Goal: Find specific page/section: Find specific page/section

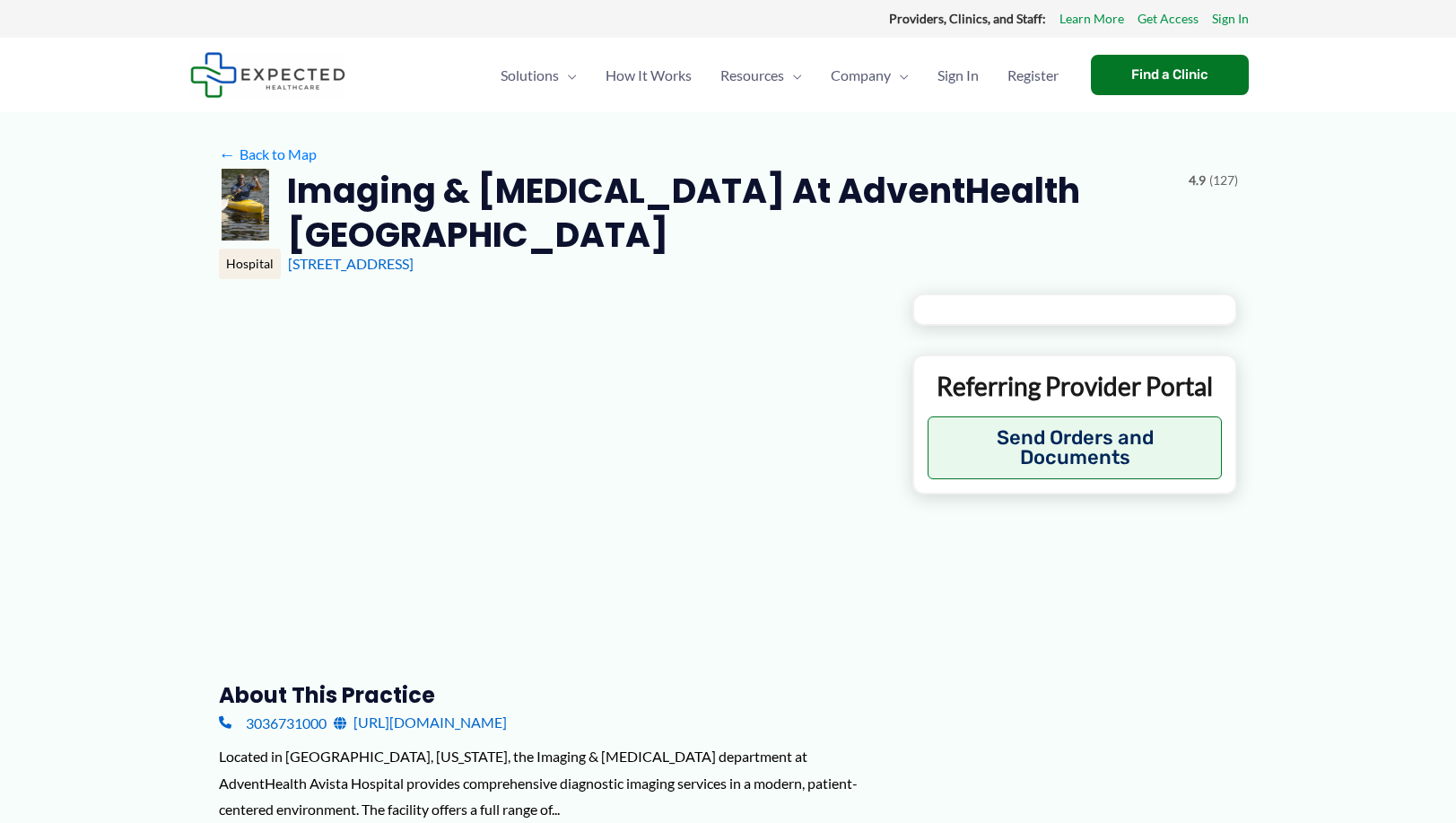
type input "**********"
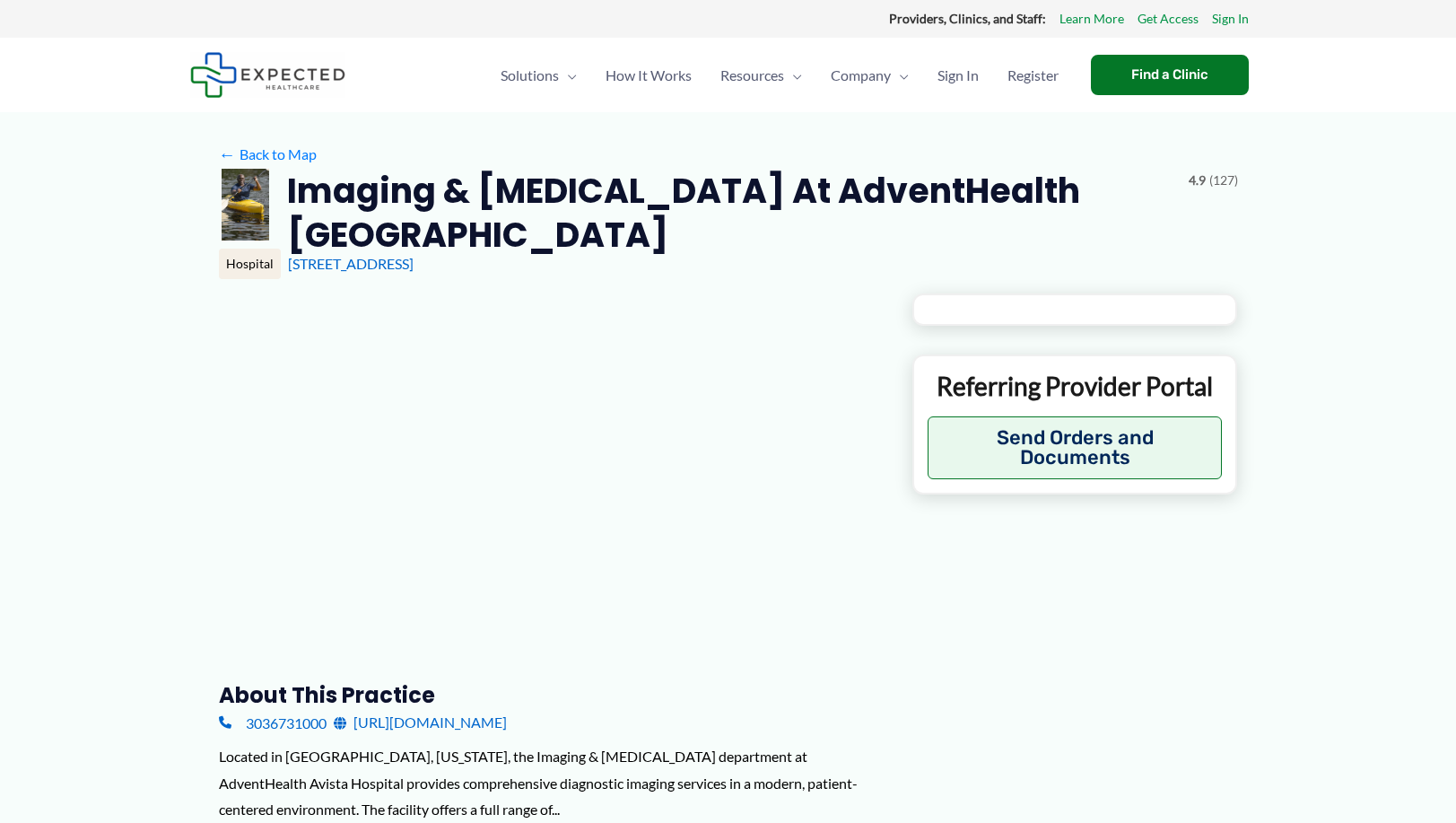
type input "**********"
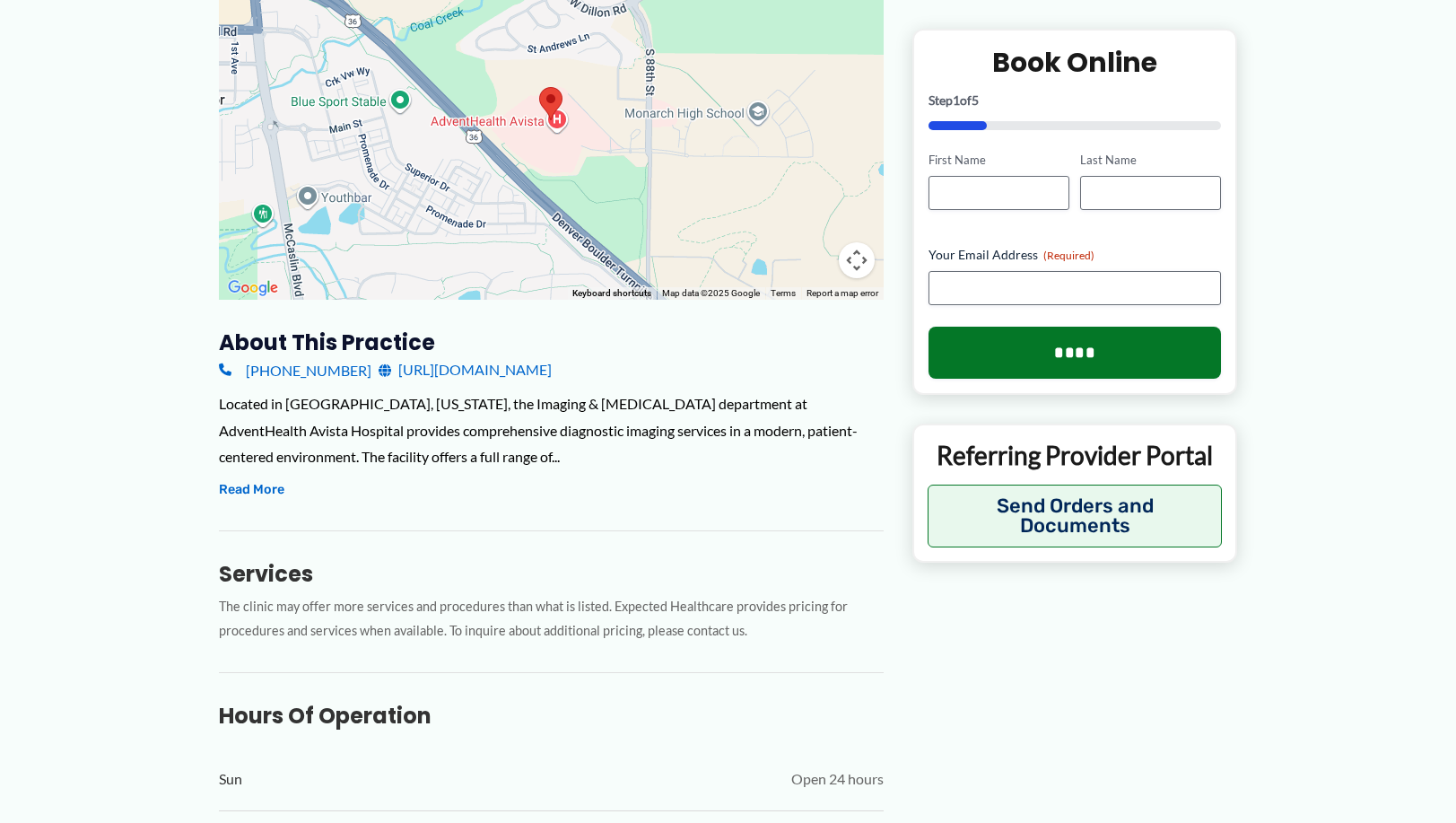
scroll to position [359, 0]
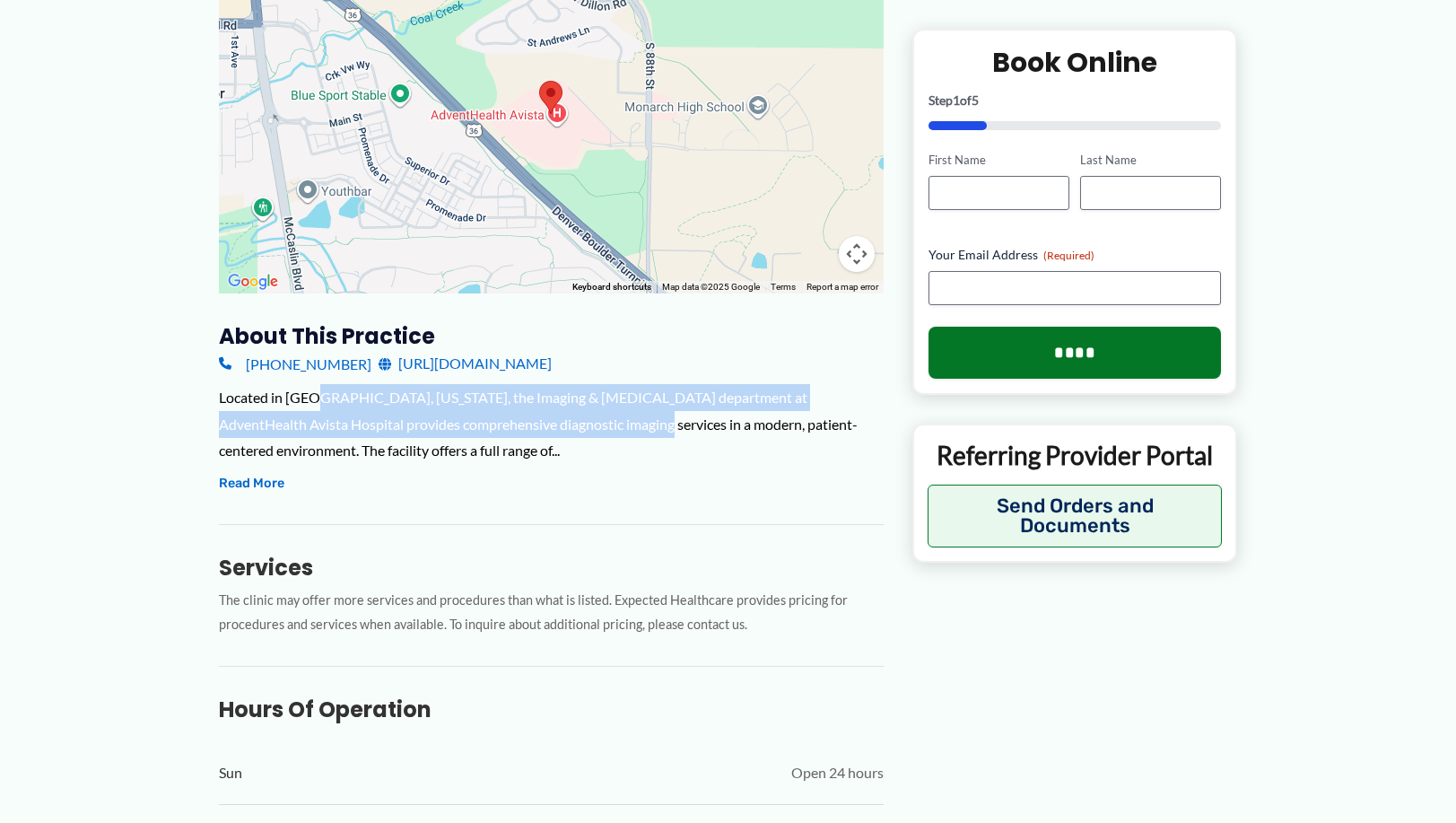
drag, startPoint x: 313, startPoint y: 391, endPoint x: 569, endPoint y: 424, distance: 258.1
click at [568, 424] on div "Located in [GEOGRAPHIC_DATA], [US_STATE], the Imaging & [MEDICAL_DATA] departme…" at bounding box center [551, 423] width 664 height 80
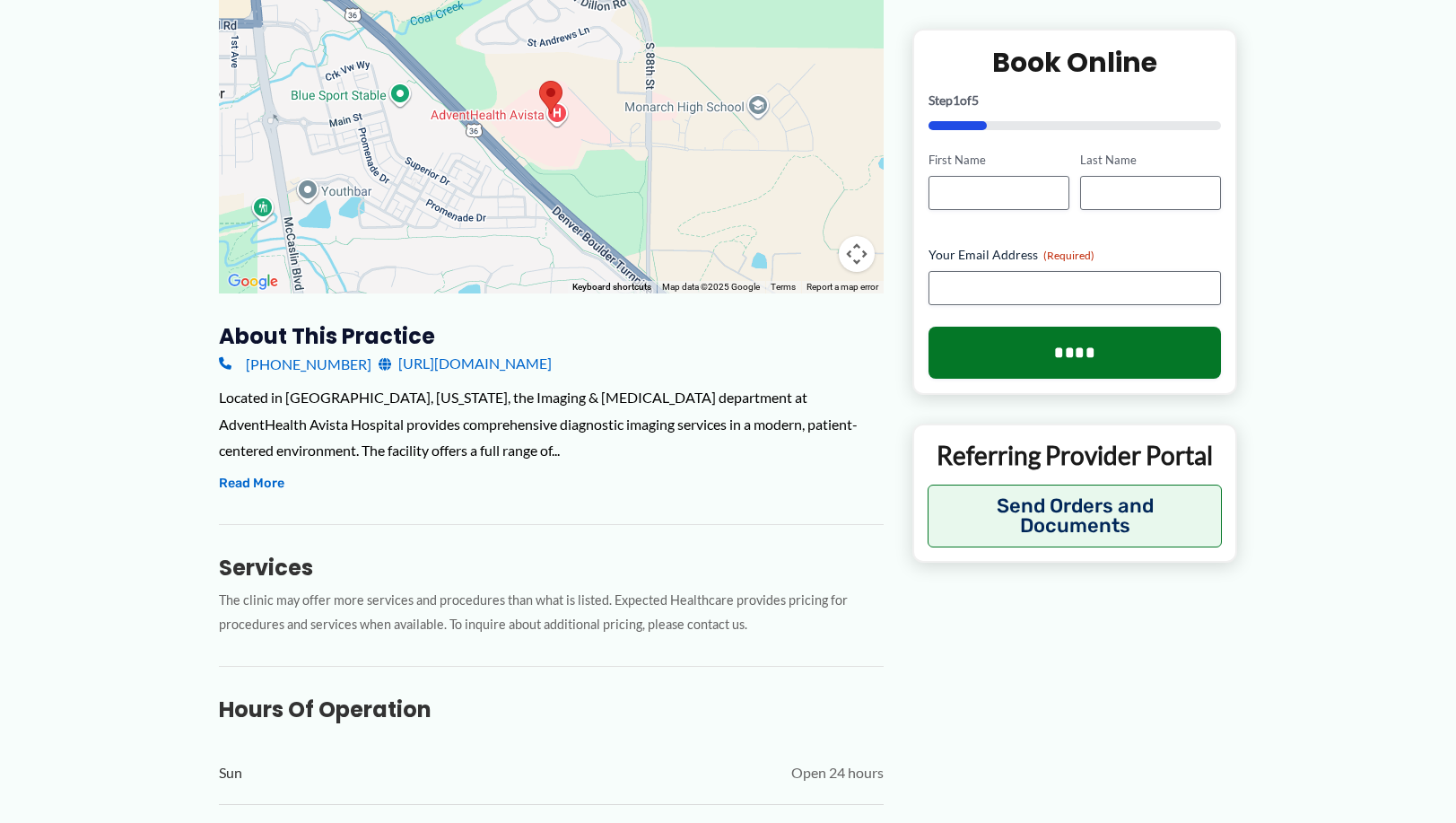
click at [559, 472] on div "Located in [GEOGRAPHIC_DATA], [US_STATE], the Imaging & [MEDICAL_DATA] departme…" at bounding box center [551, 439] width 664 height 111
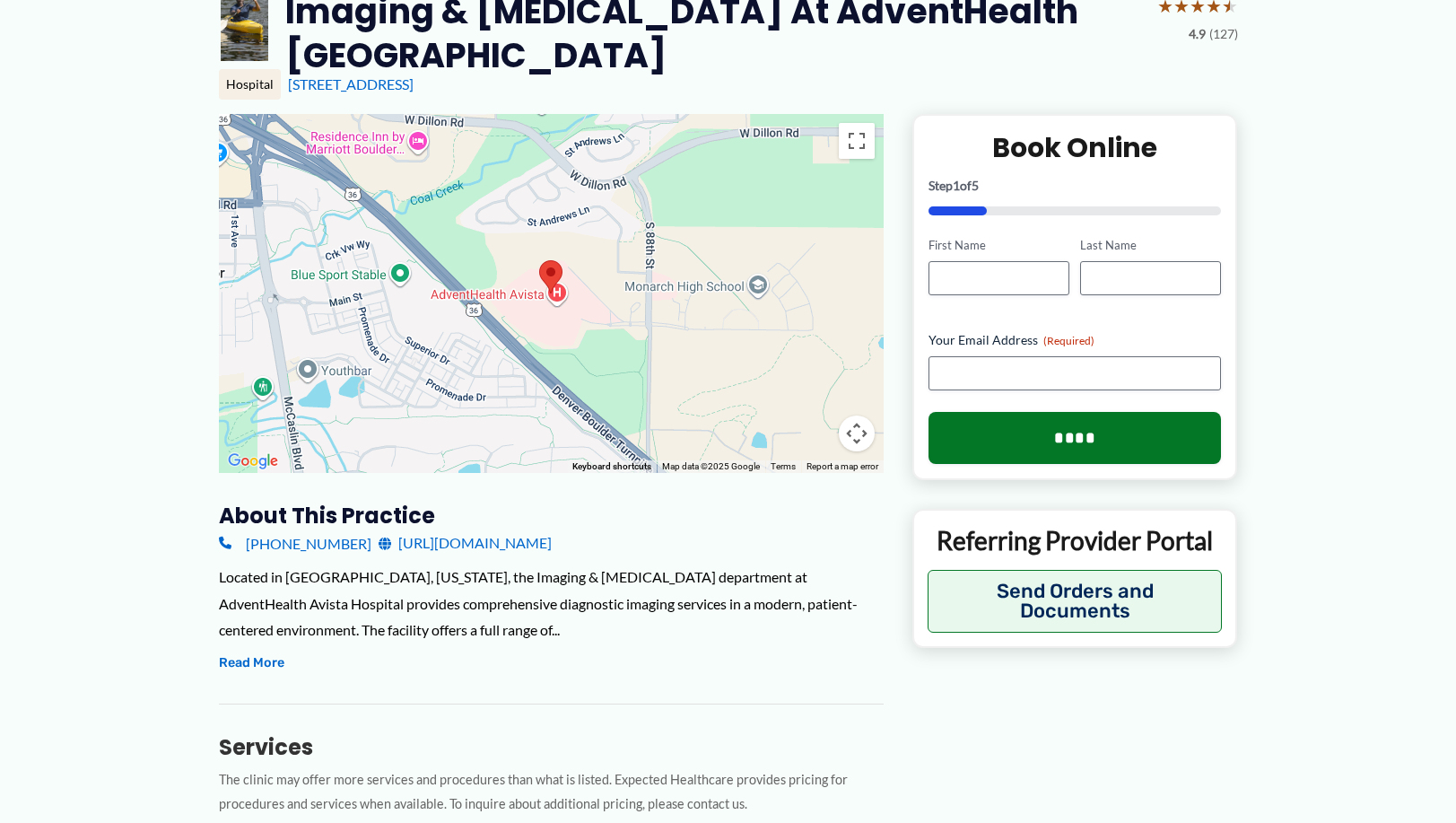
scroll to position [269, 0]
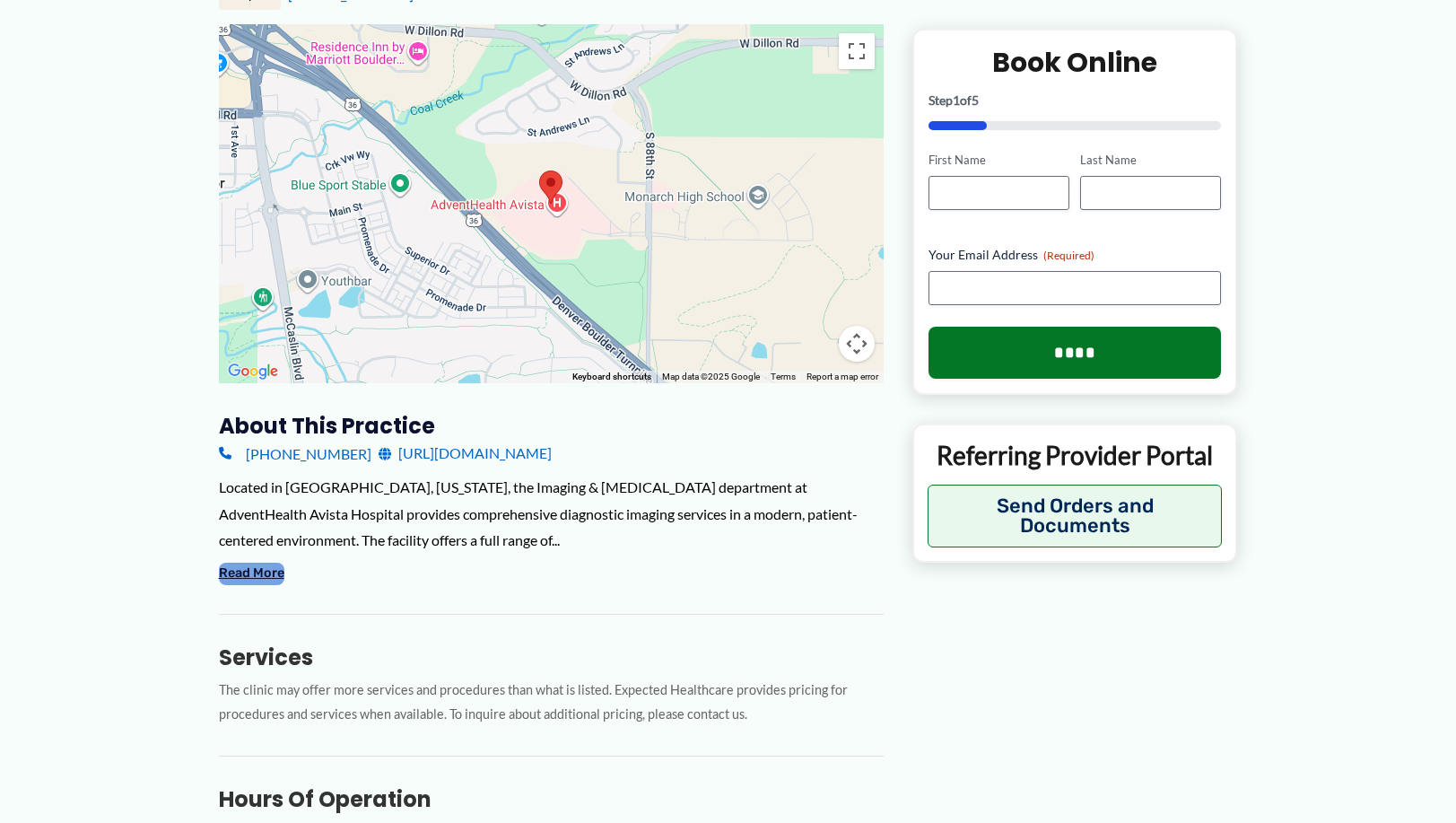
click at [237, 576] on button "Read More" at bounding box center [251, 573] width 65 height 21
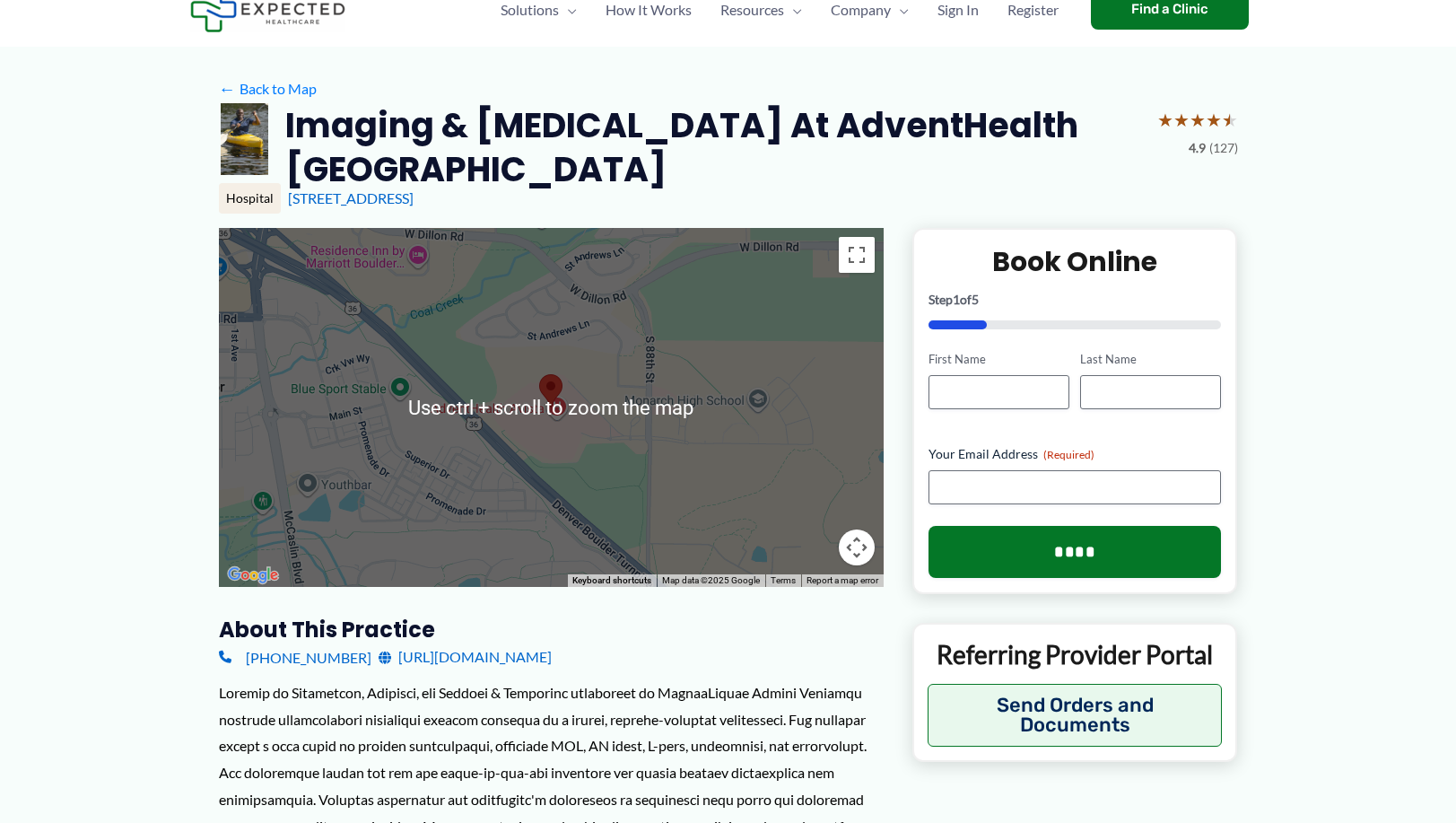
scroll to position [90, 0]
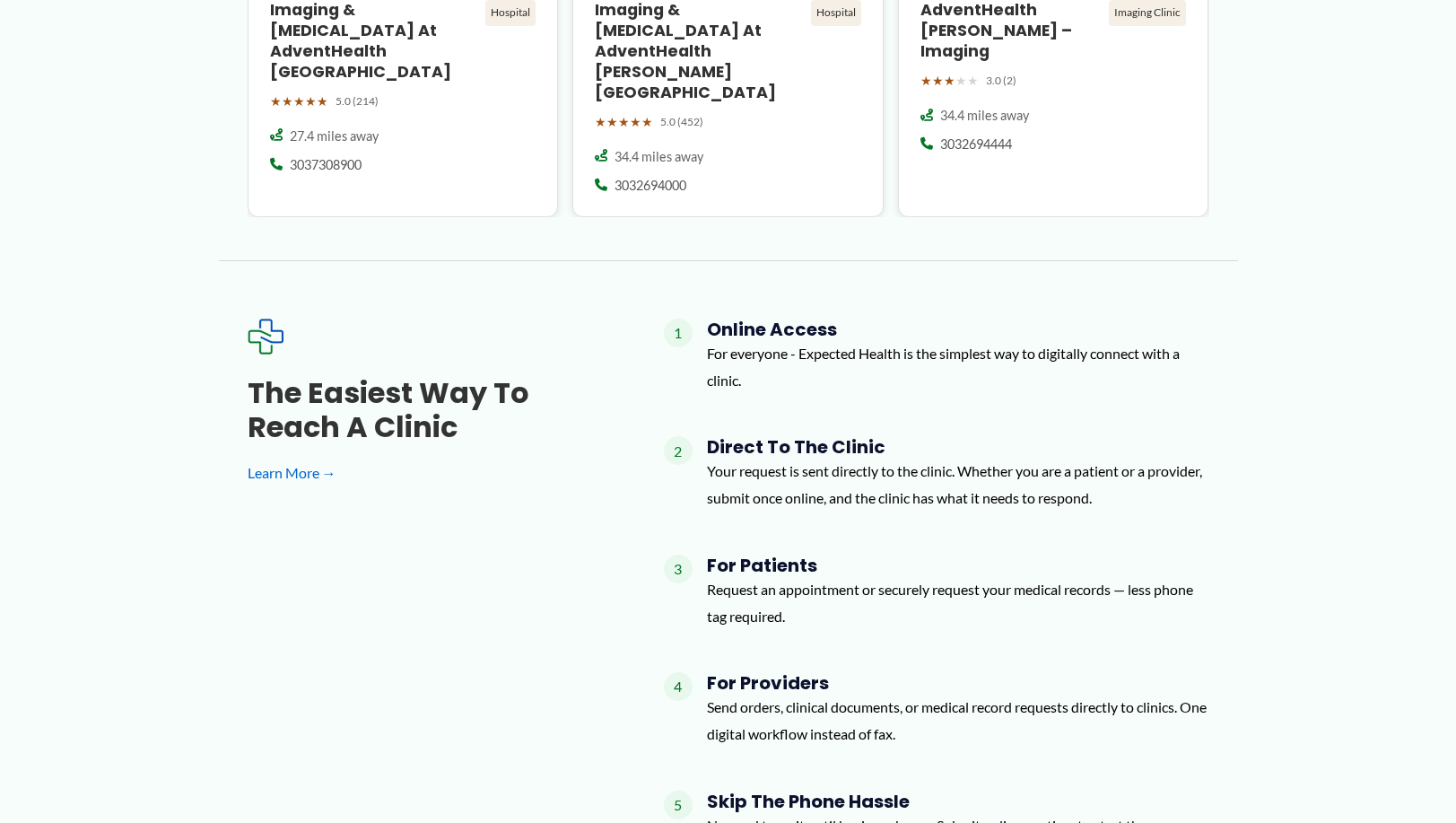
scroll to position [1973, 0]
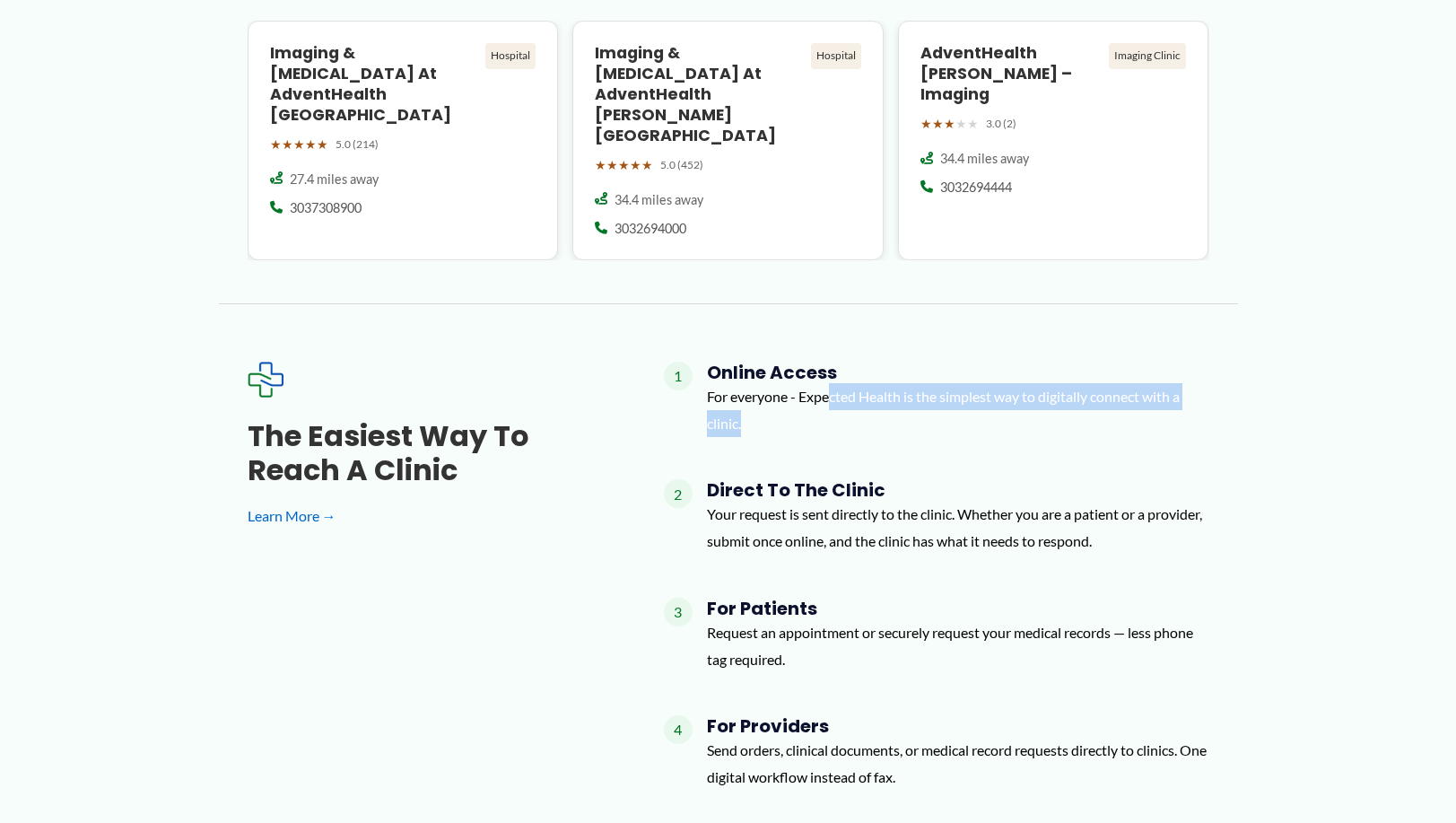
drag, startPoint x: 950, startPoint y: 370, endPoint x: 1051, endPoint y: 372, distance: 101.0
click at [1051, 383] on p "For everyone - Expected Health is the simplest way to digitally connect with a …" at bounding box center [958, 410] width 502 height 53
click at [1231, 412] on div "The Easiest Way to Reach a Clinic Learn More → 1 Online Access For everyone - E…" at bounding box center [728, 642] width 1019 height 561
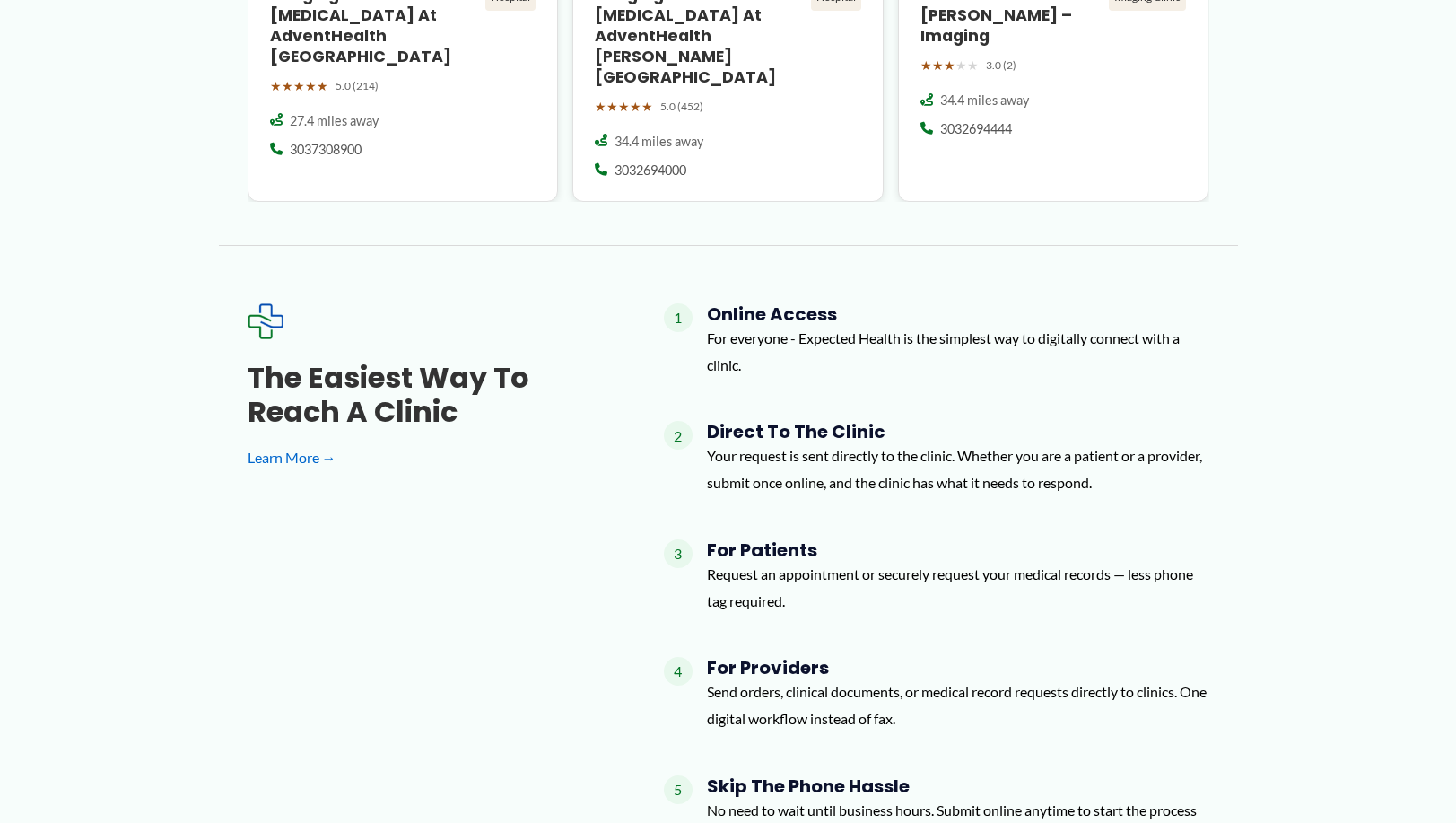
scroll to position [2063, 0]
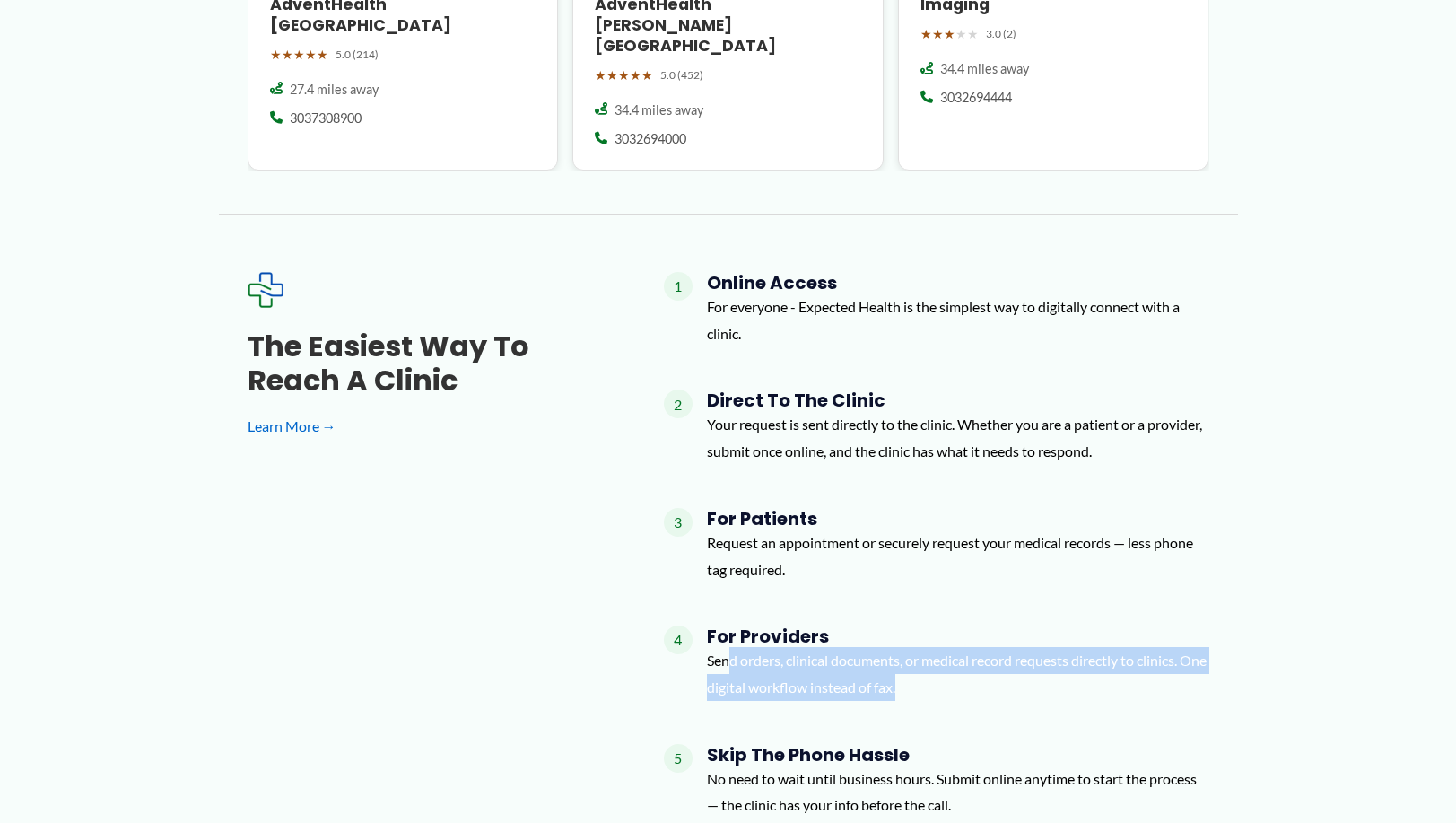
drag, startPoint x: 731, startPoint y: 617, endPoint x: 984, endPoint y: 638, distance: 253.9
click at [984, 647] on p "Send orders, clinical documents, or medical record requests directly to clinics…" at bounding box center [958, 674] width 502 height 53
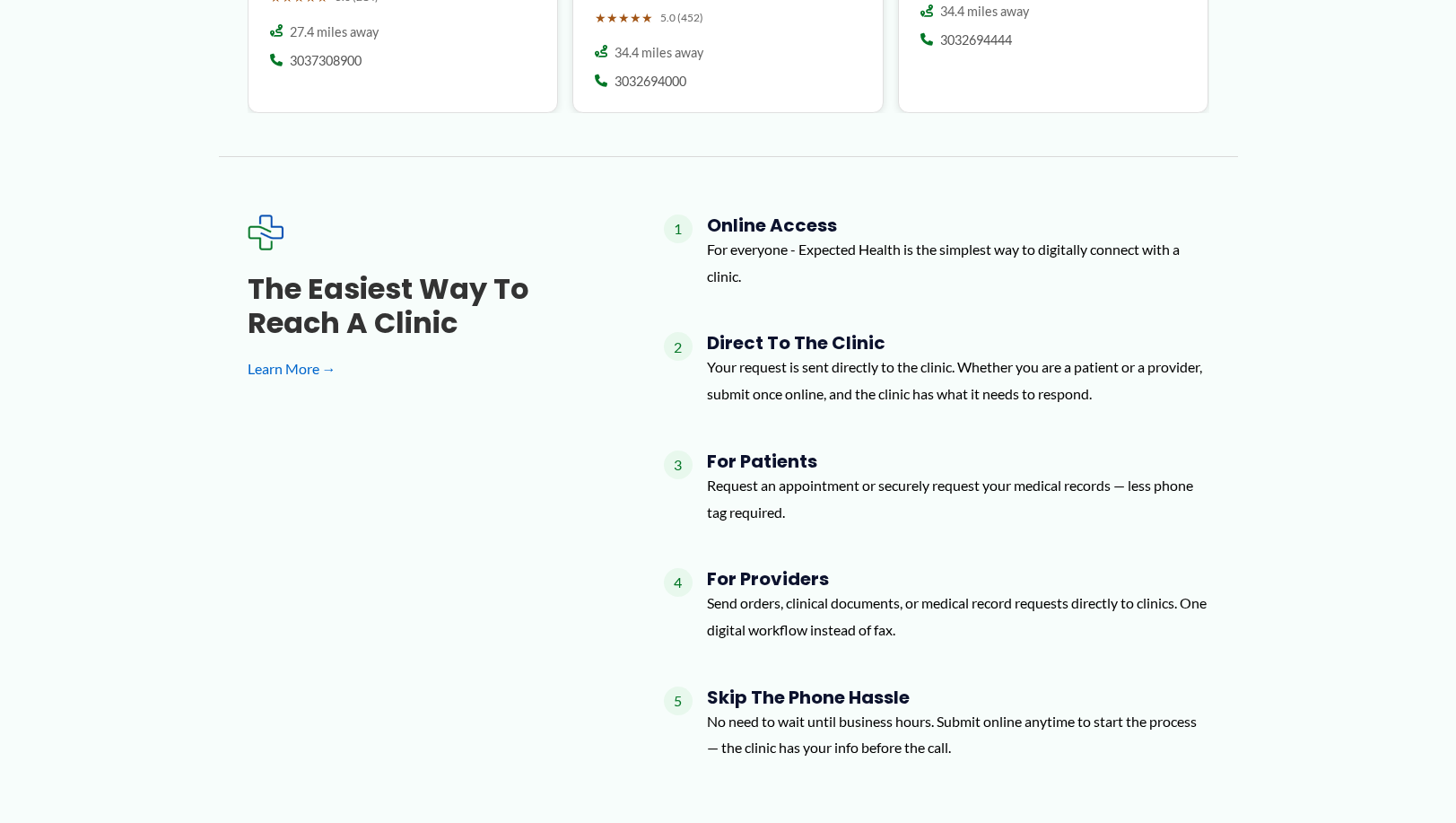
scroll to position [2153, 0]
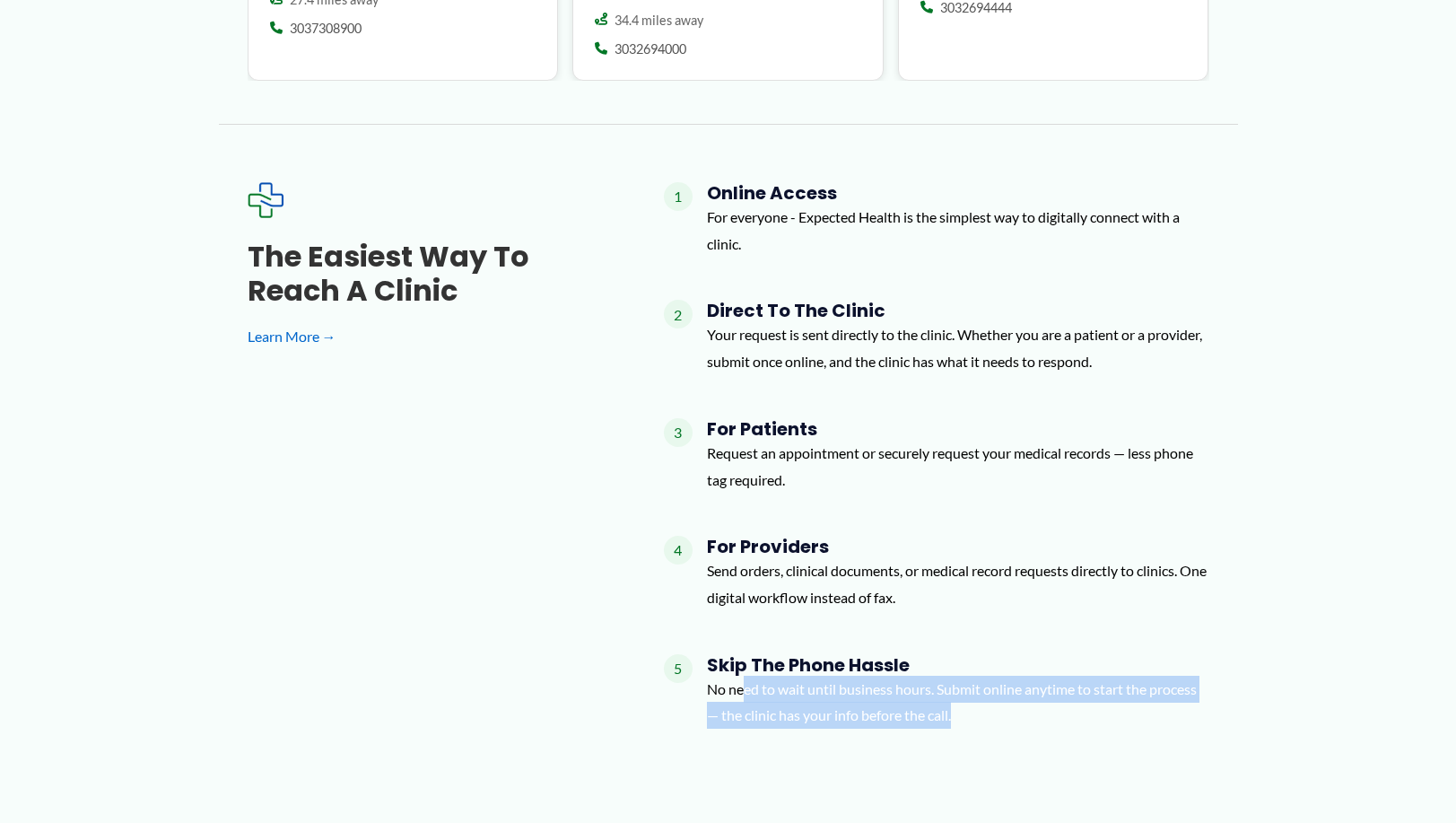
drag, startPoint x: 848, startPoint y: 652, endPoint x: 966, endPoint y: 666, distance: 118.8
click at [966, 675] on p "No need to wait until business hours. Submit online anytime to start the proces…" at bounding box center [958, 702] width 502 height 53
click at [1020, 683] on p "No need to wait until business hours. Submit online anytime to start the proces…" at bounding box center [958, 702] width 502 height 53
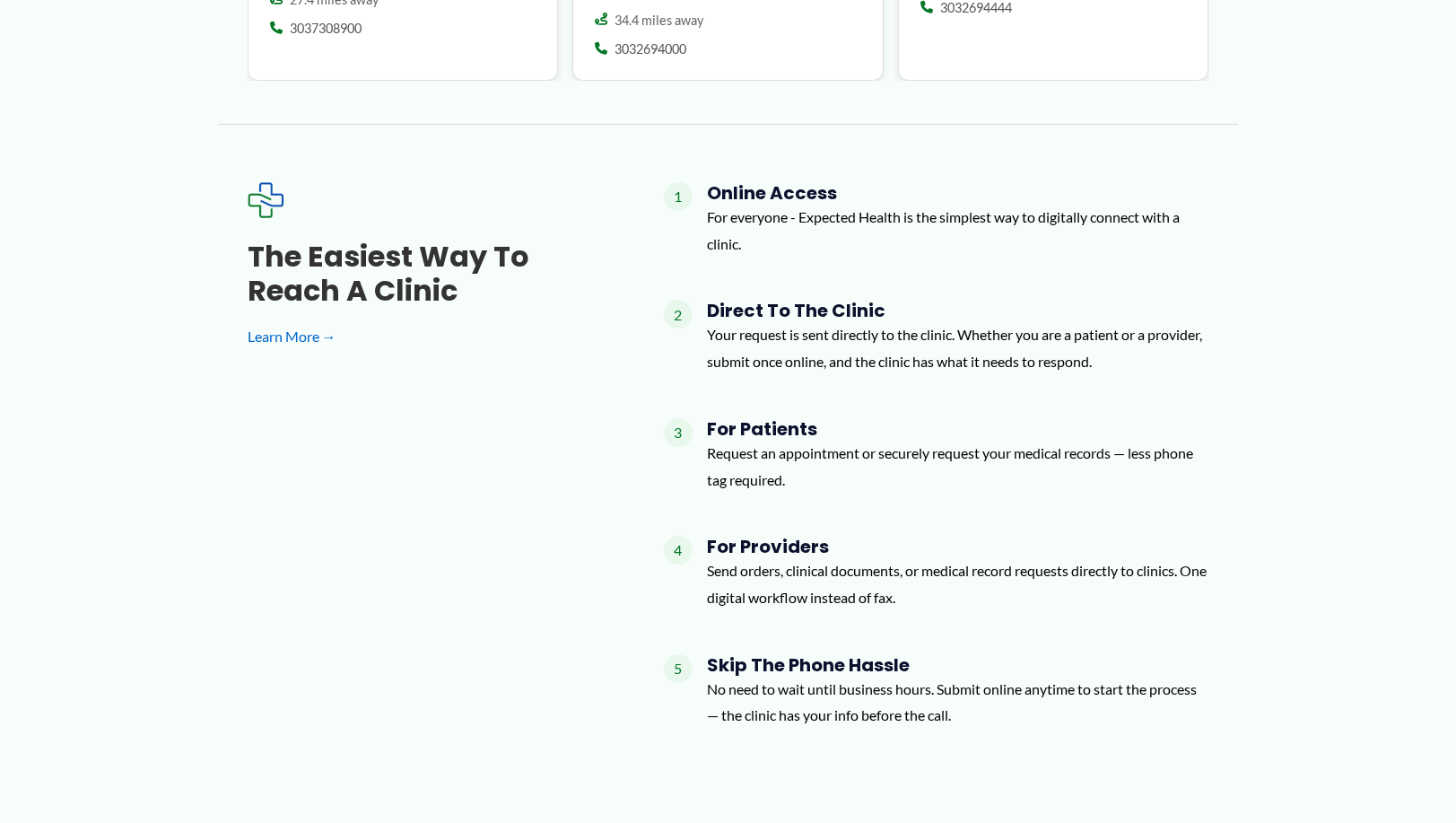
click at [568, 655] on div "The Easiest Way to Reach a Clinic Learn More → 1 Online Access For everyone - E…" at bounding box center [728, 463] width 961 height 561
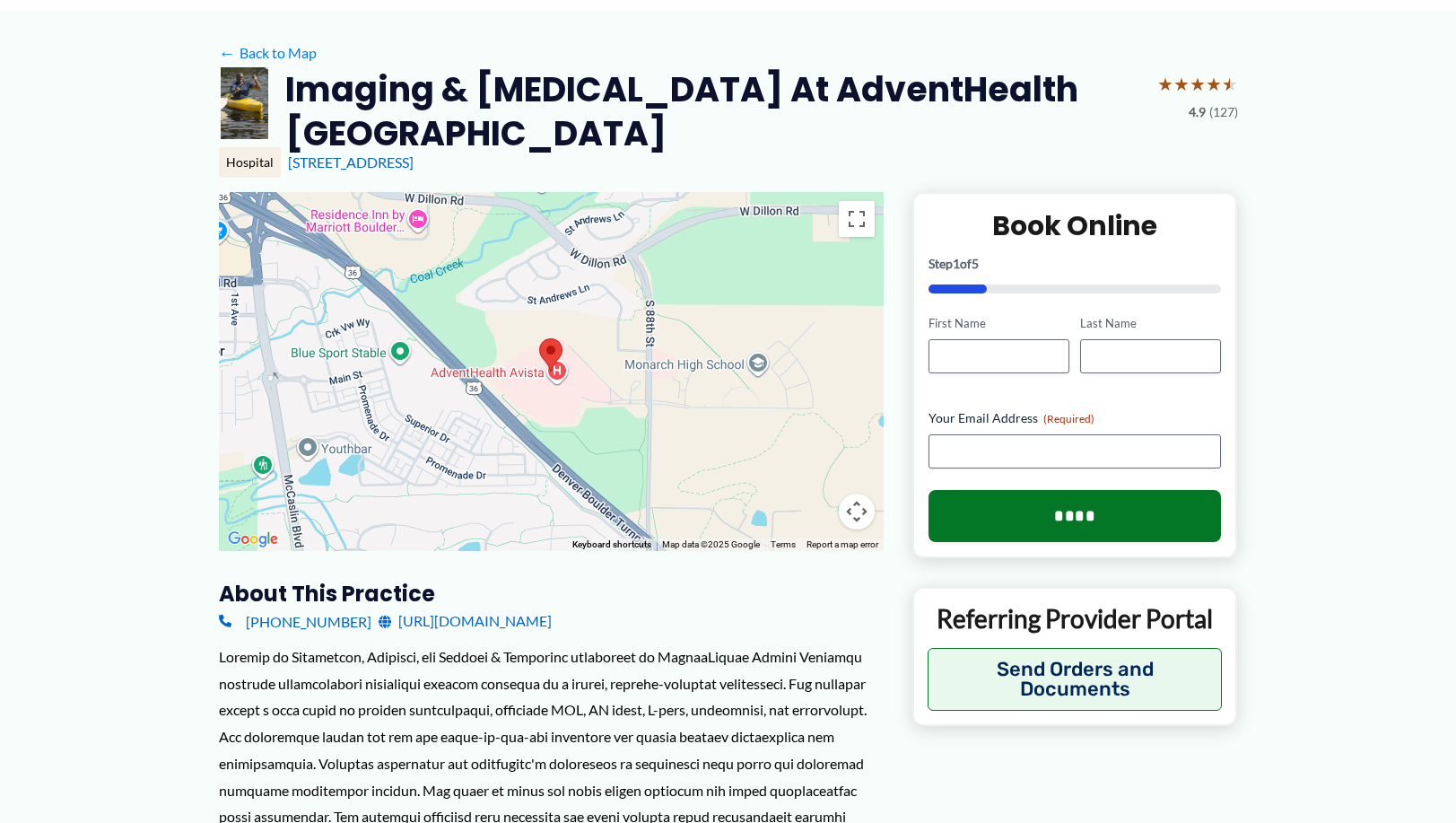
scroll to position [0, 0]
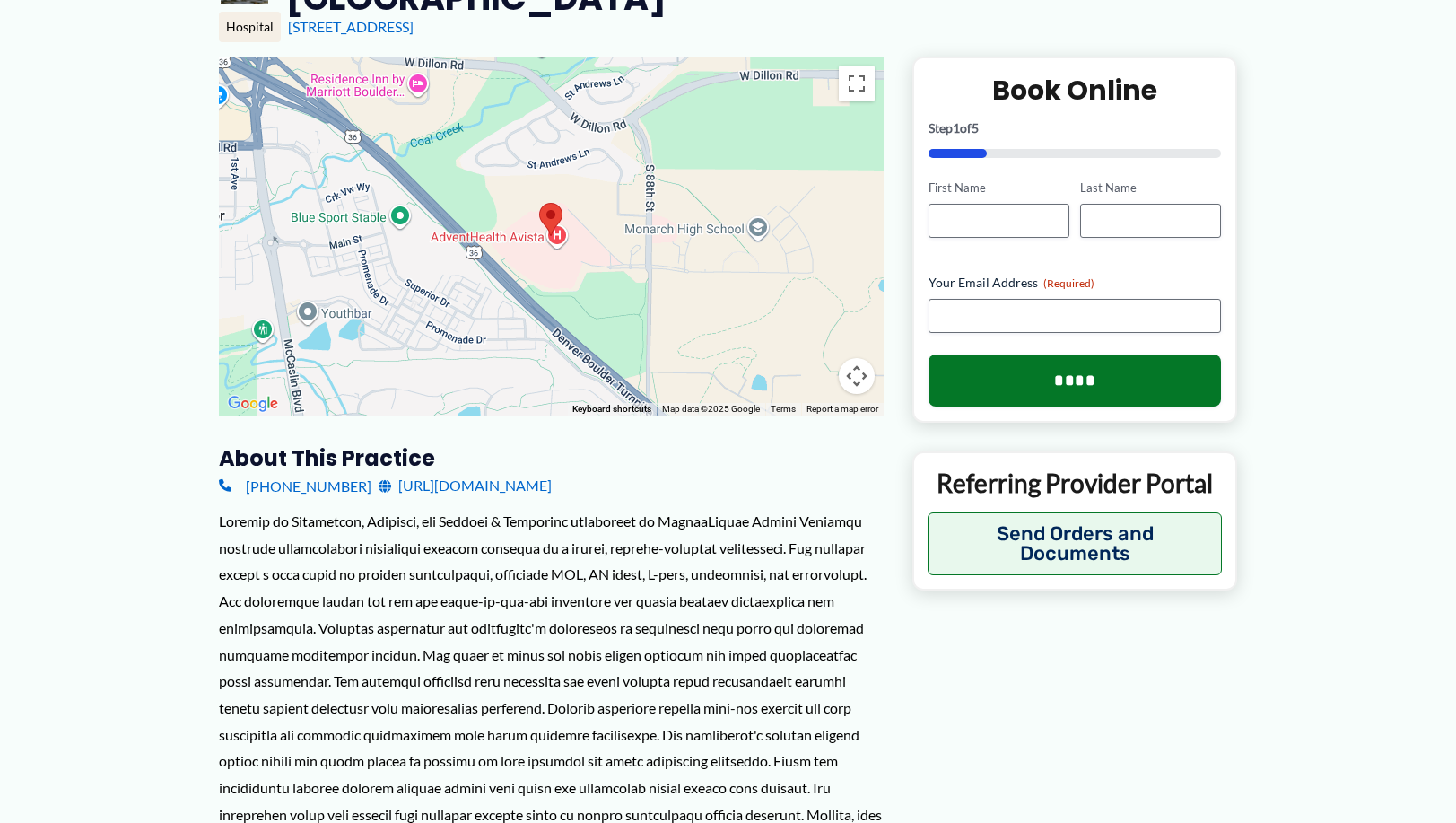
scroll to position [269, 0]
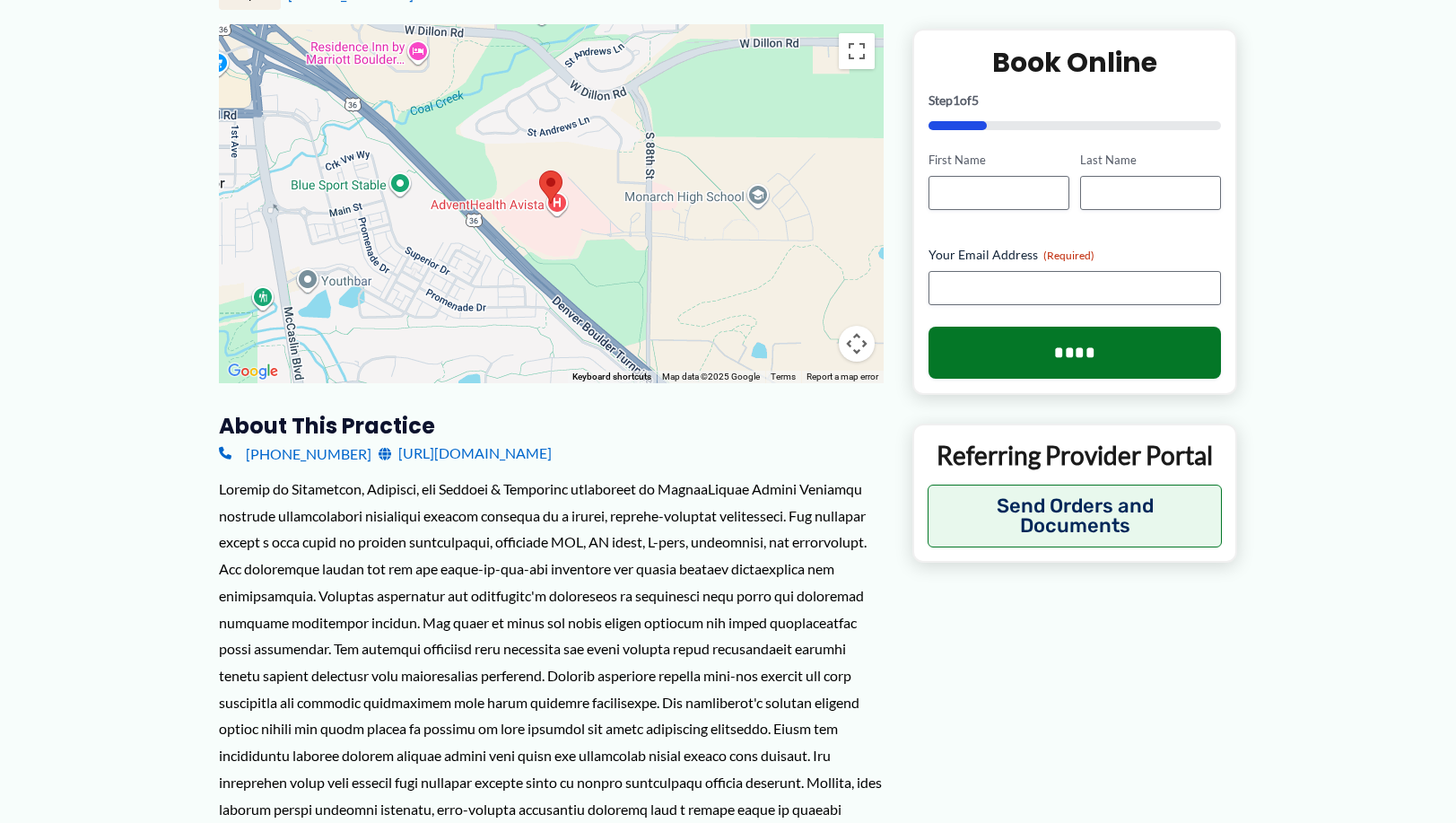
click at [1202, 676] on div "← Move left → Move right ↑ Move up ↓ Move down + Zoom in - Zoom out Home Jump l…" at bounding box center [728, 798] width 1019 height 1549
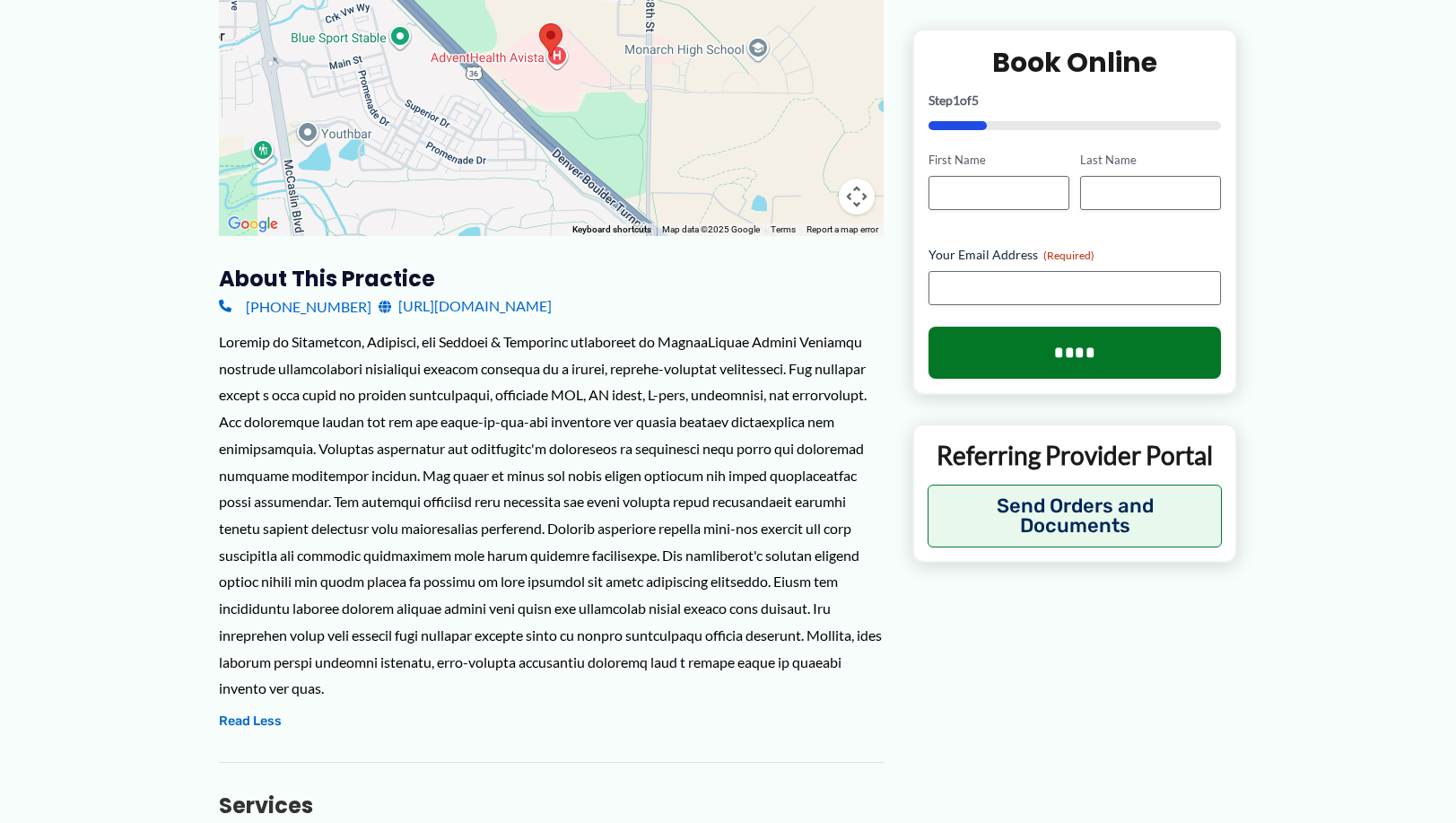
scroll to position [448, 0]
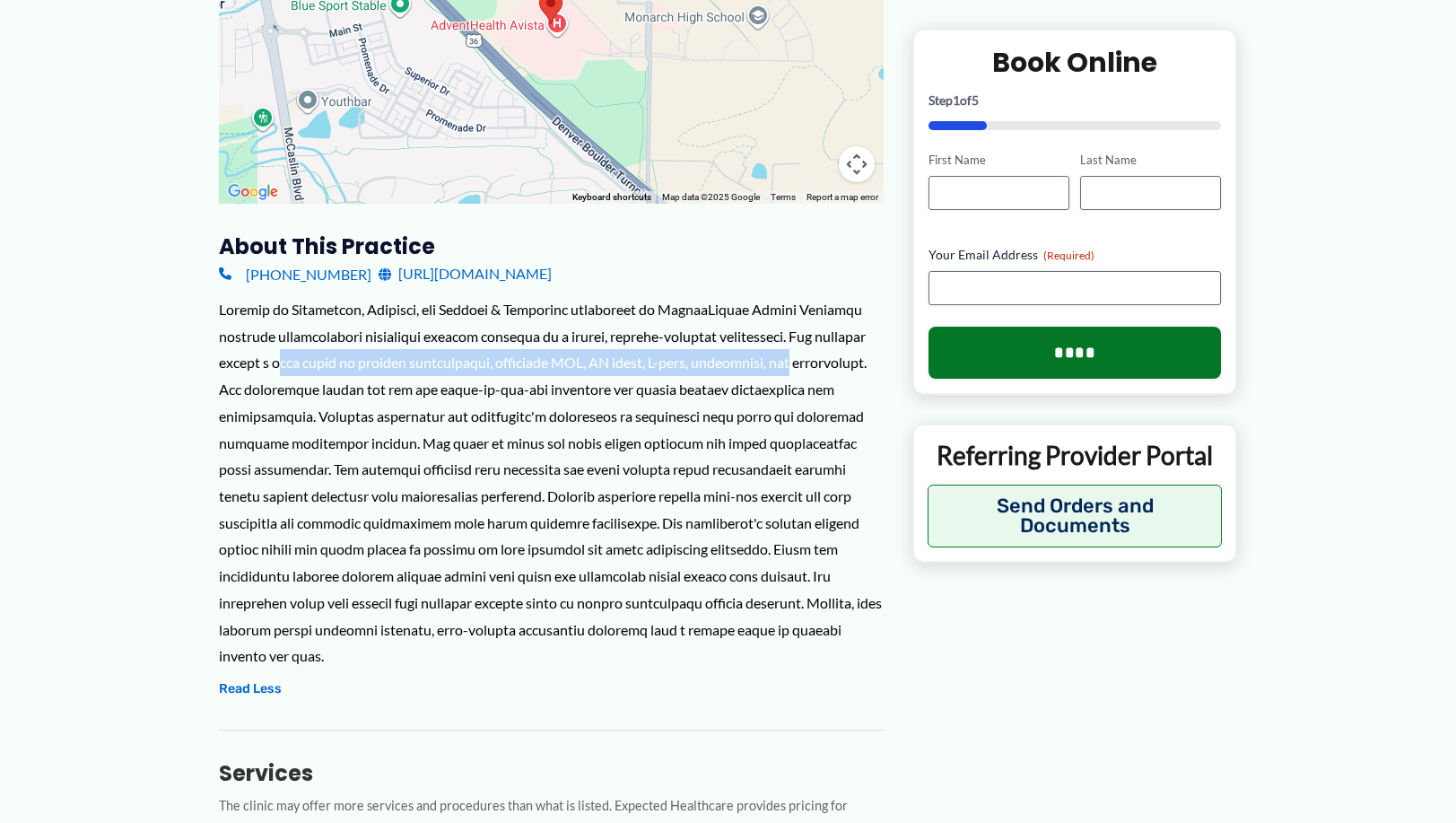
drag, startPoint x: 317, startPoint y: 371, endPoint x: 833, endPoint y: 368, distance: 516.0
click at [833, 368] on div at bounding box center [551, 482] width 664 height 373
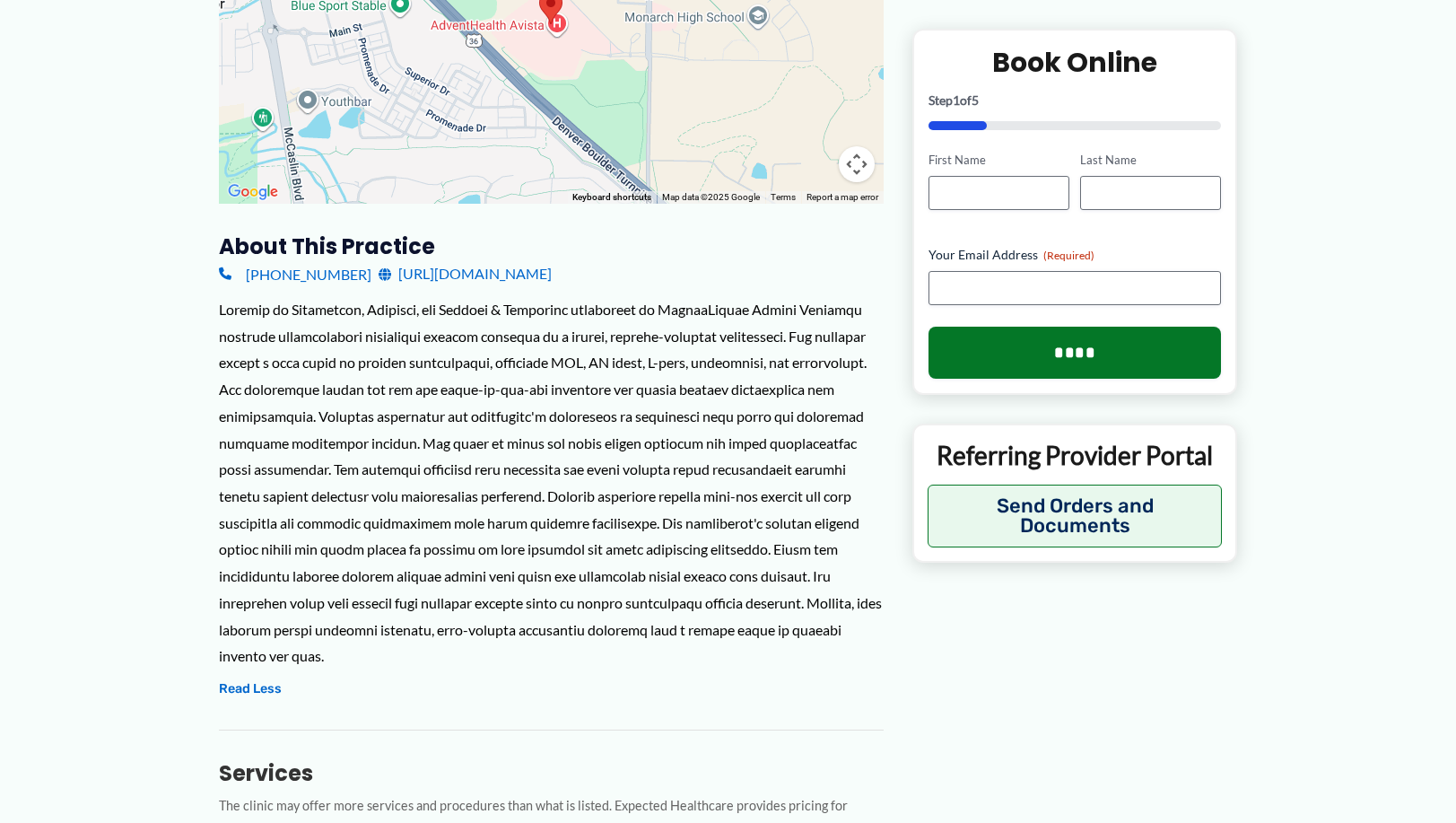
click at [799, 717] on div "About this practice [PHONE_NUMBER] [URL][DOMAIN_NAME] Located in [GEOGRAPHIC_DA…" at bounding box center [551, 814] width 664 height 1162
click at [1035, 736] on div "← Move left → Move right ↑ Move up ↓ Move down + Zoom in - Zoom out Home Jump l…" at bounding box center [728, 620] width 1019 height 1549
click at [930, 679] on div "← Move left → Move right ↑ Move up ↓ Move down + Zoom in - Zoom out Home Jump l…" at bounding box center [728, 620] width 1019 height 1549
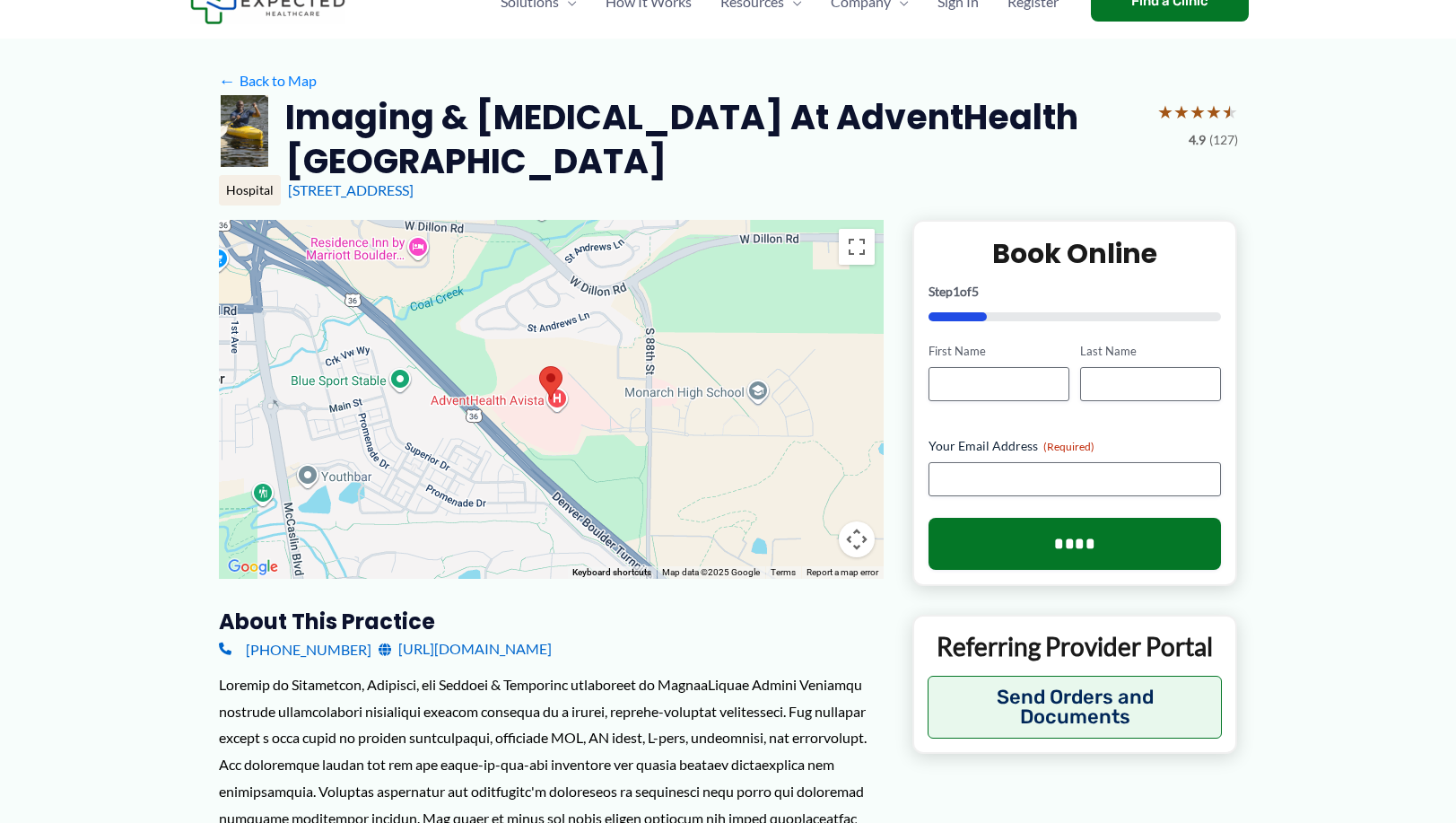
scroll to position [0, 0]
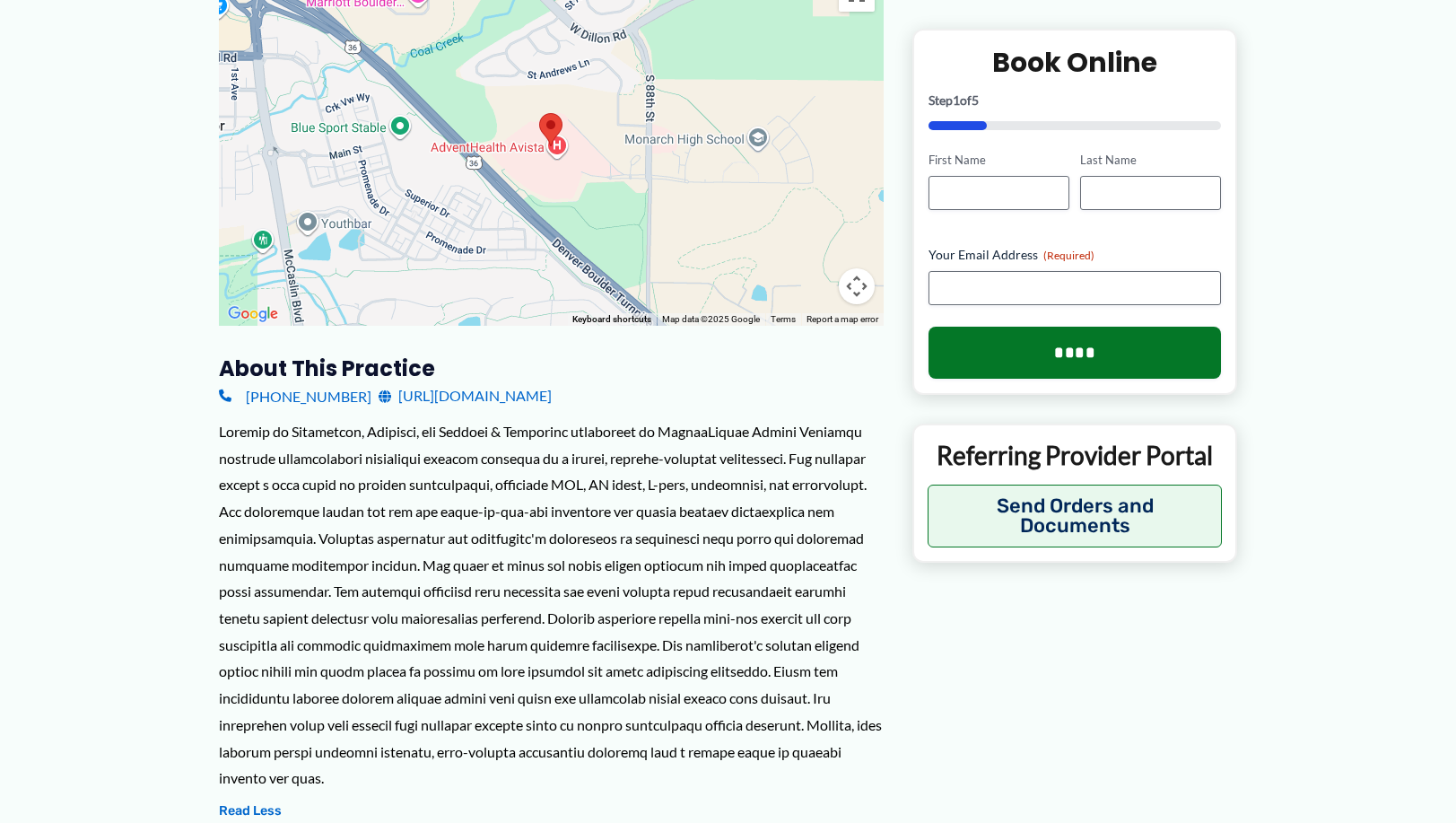
scroll to position [359, 0]
